Goal: Task Accomplishment & Management: Manage account settings

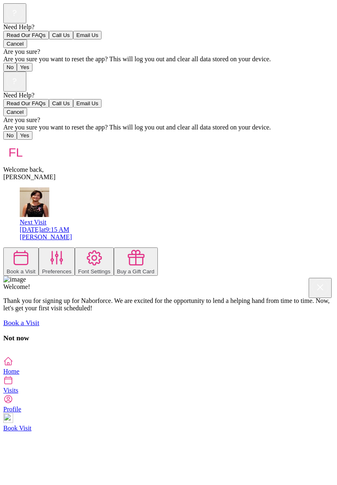
click at [23, 73] on rect at bounding box center [15, 81] width 16 height 16
click at [264, 92] on div at bounding box center [168, 92] width 330 height 0
click at [23, 73] on icon at bounding box center [15, 81] width 16 height 16
click at [209, 92] on div at bounding box center [168, 92] width 330 height 0
click at [62, 251] on icon at bounding box center [56, 257] width 11 height 13
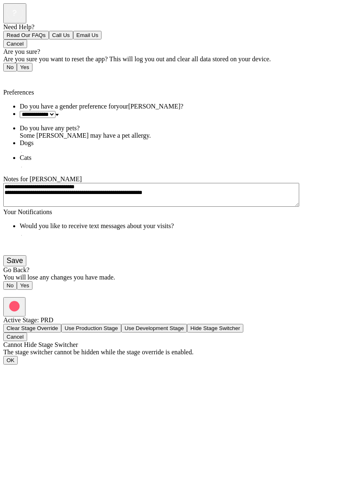
click at [26, 266] on button "Save" at bounding box center [14, 260] width 23 height 11
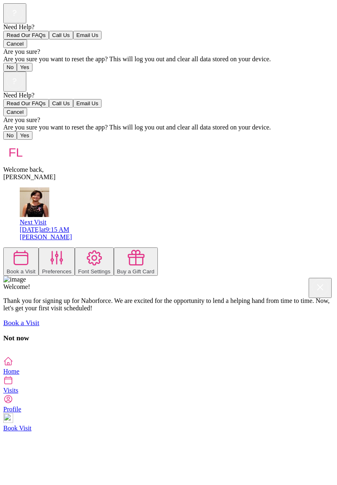
click at [30, 187] on img at bounding box center [35, 202] width 30 height 30
click at [62, 251] on icon at bounding box center [56, 257] width 11 height 13
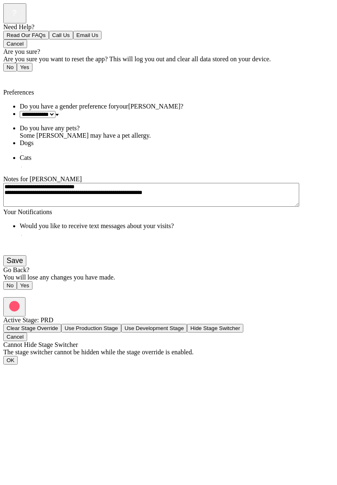
click at [26, 266] on button "Save" at bounding box center [14, 260] width 23 height 11
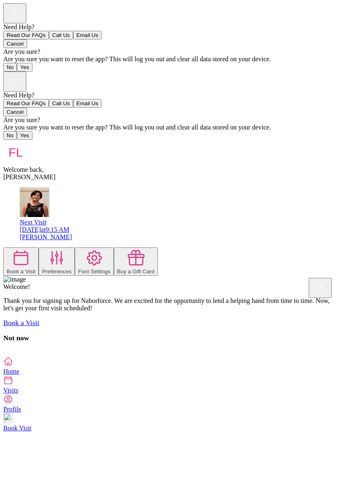
click at [93, 251] on icon at bounding box center [94, 258] width 14 height 14
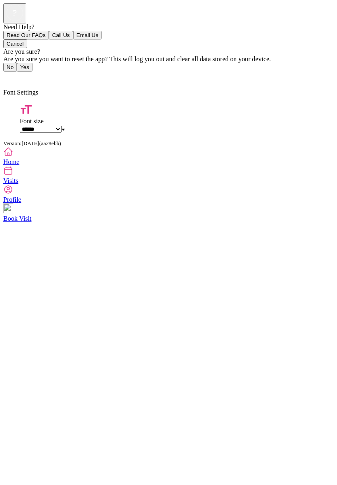
click at [14, 74] on span "Back" at bounding box center [15, 77] width 14 height 7
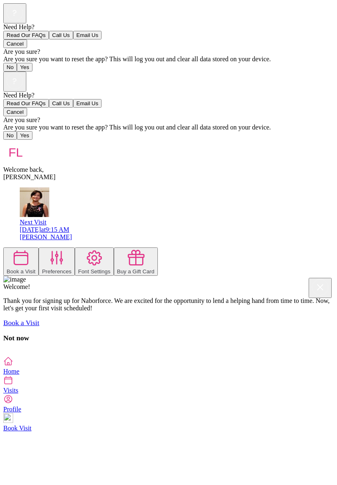
click at [145, 248] on icon at bounding box center [135, 257] width 18 height 18
